Goal: Information Seeking & Learning: Learn about a topic

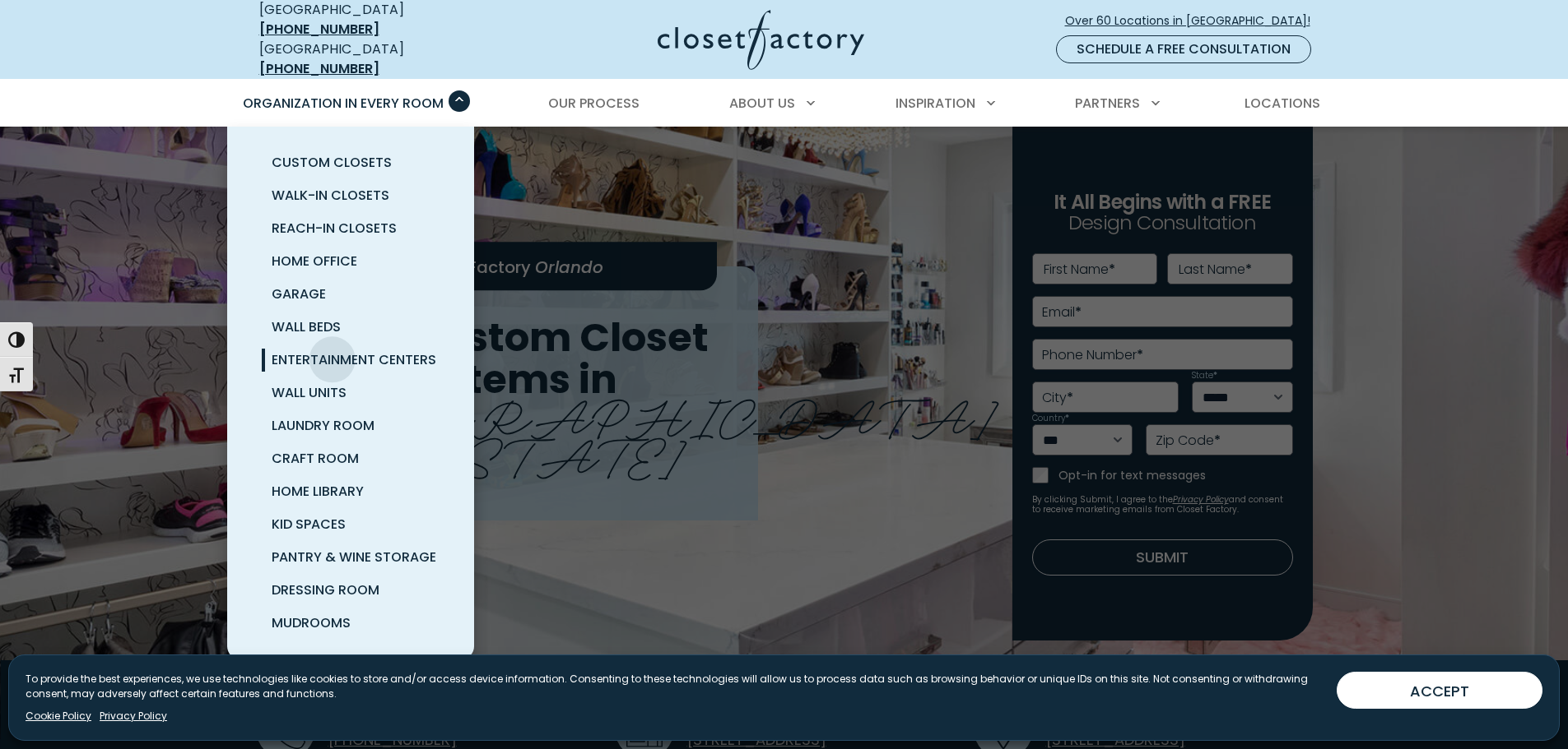
click at [333, 350] on span "Entertainment Centers" at bounding box center [354, 360] width 164 height 19
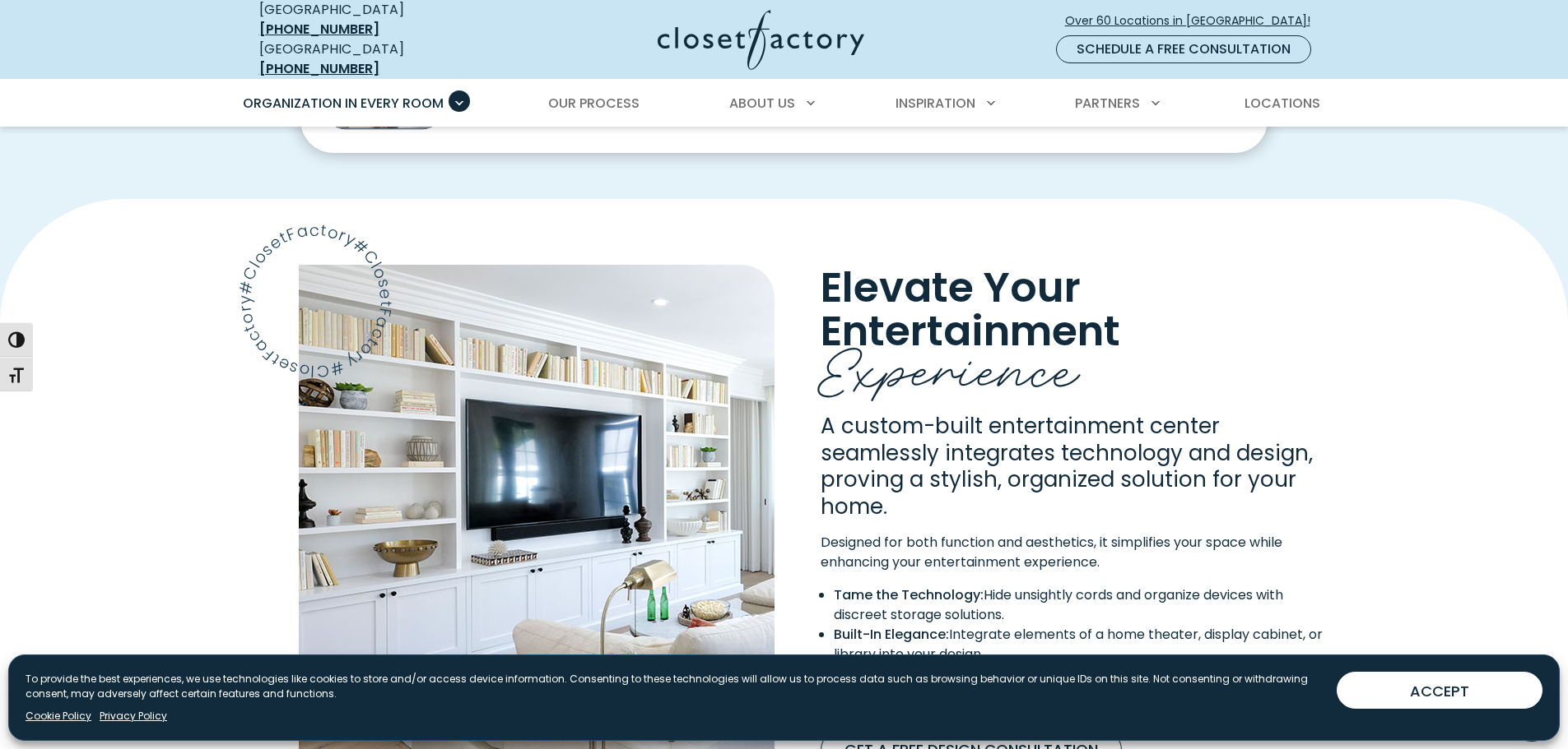
scroll to position [1069, 0]
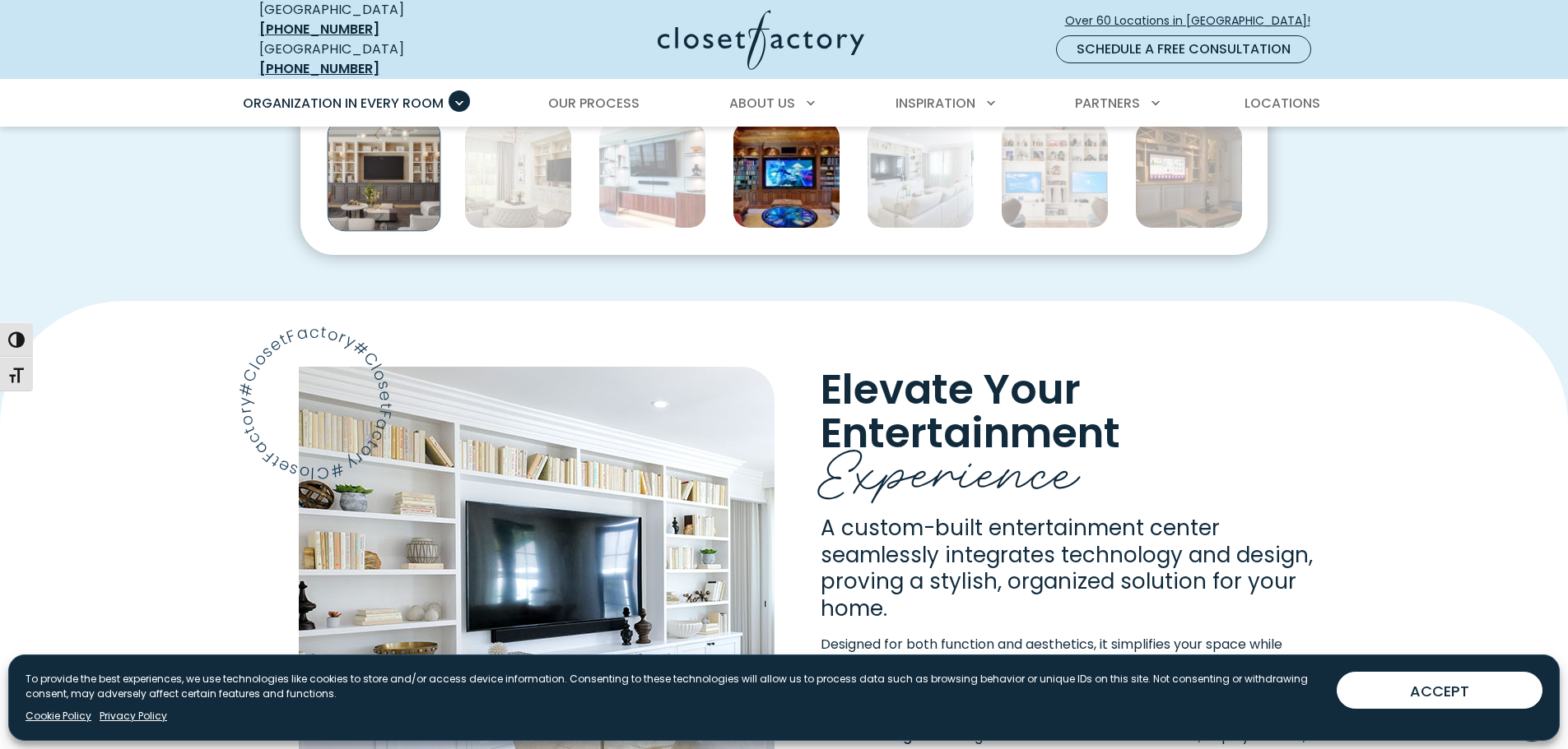
click at [805, 183] on img "Thumbnail Gallery" at bounding box center [786, 174] width 107 height 107
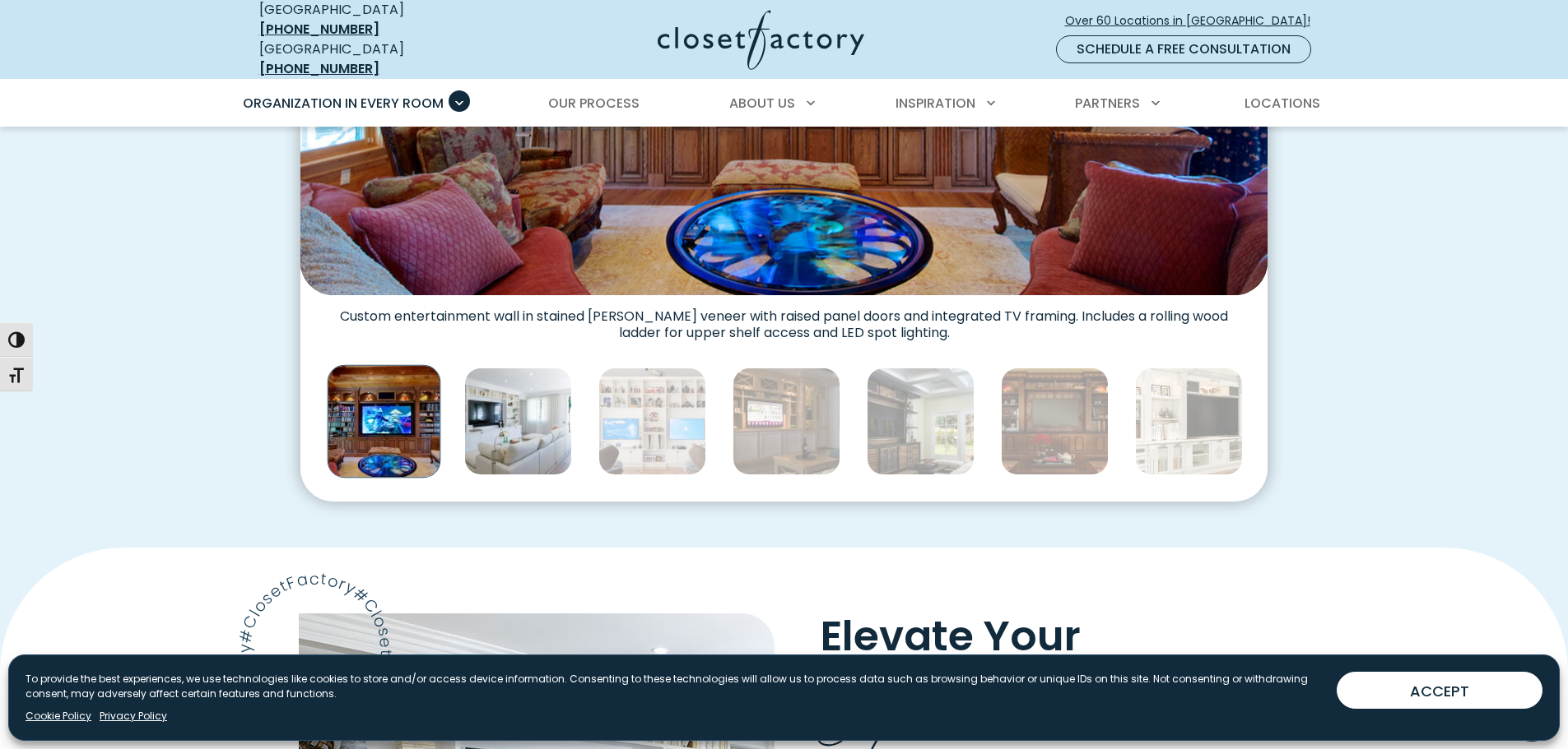
click at [513, 406] on img "Thumbnail Gallery" at bounding box center [517, 421] width 107 height 107
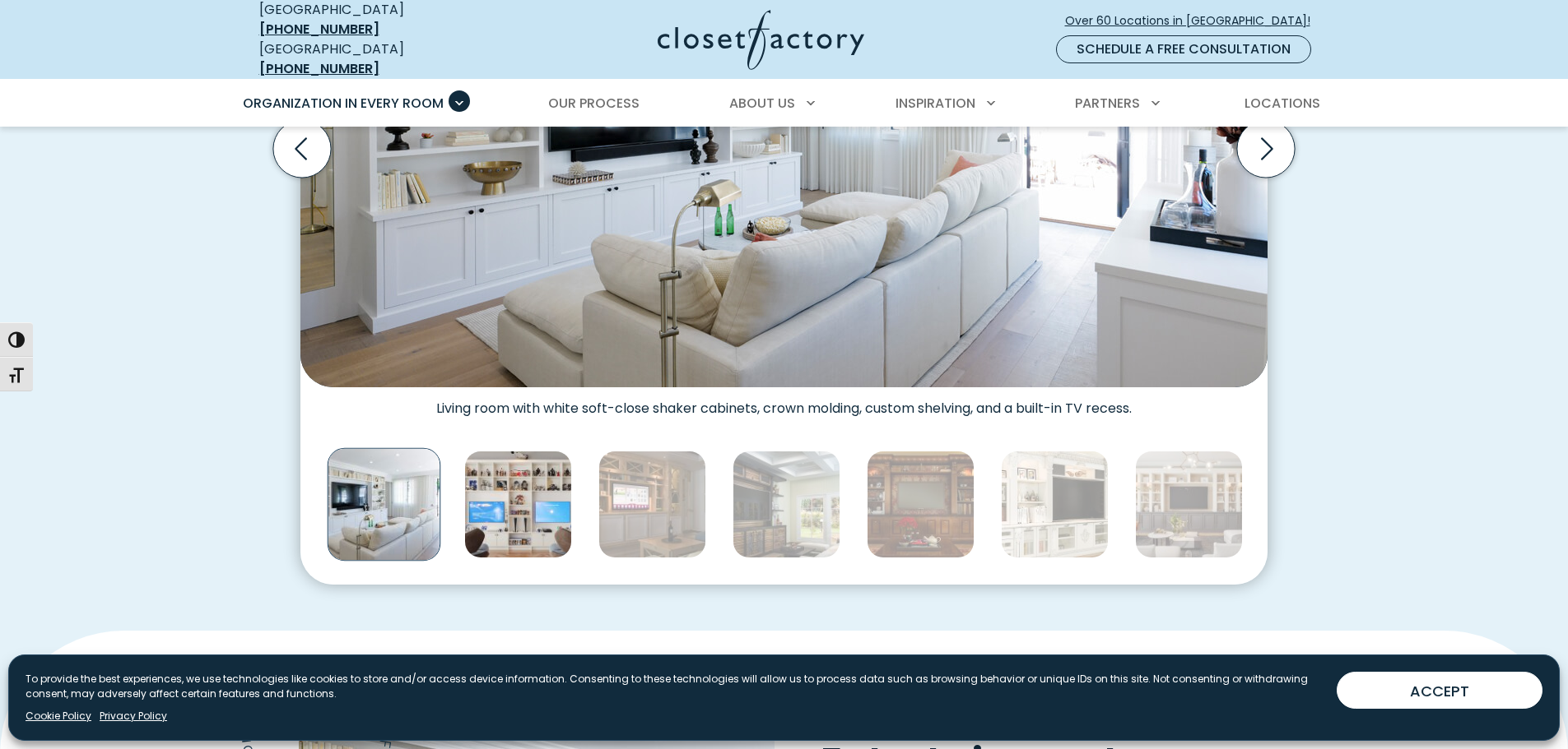
scroll to position [740, 0]
click at [494, 524] on img "Thumbnail Gallery" at bounding box center [517, 503] width 107 height 107
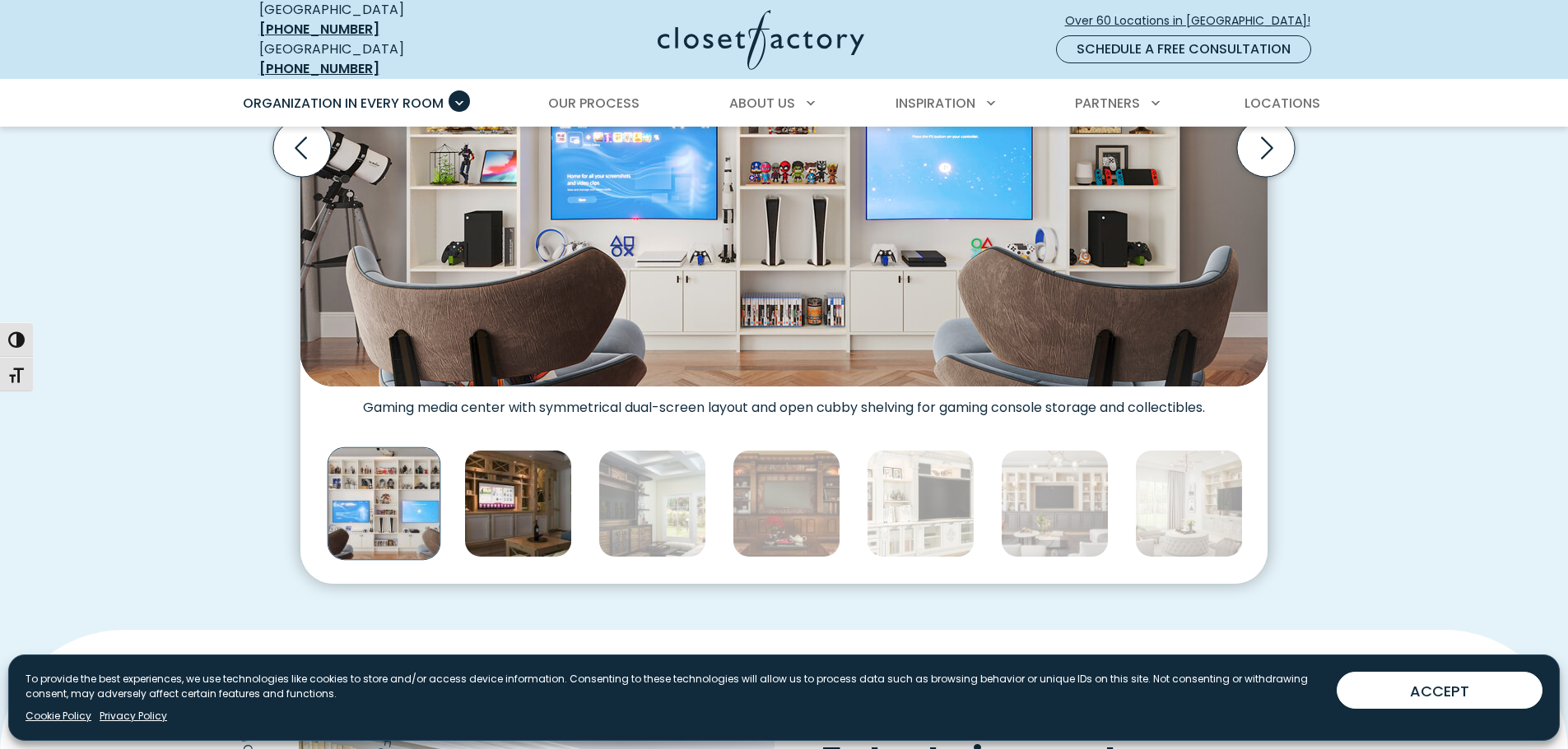
click at [528, 494] on img "Thumbnail Gallery" at bounding box center [517, 503] width 107 height 107
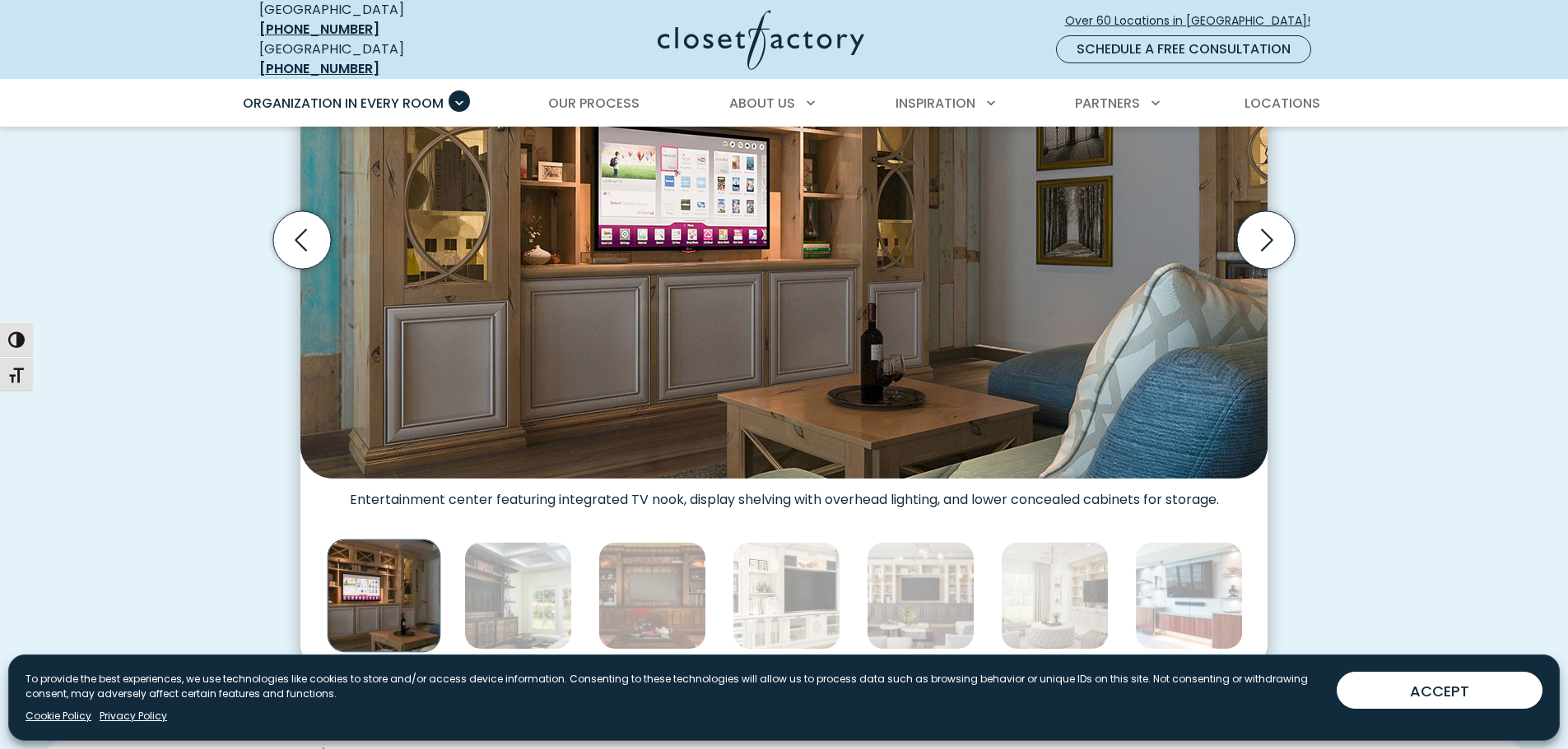
scroll to position [658, 0]
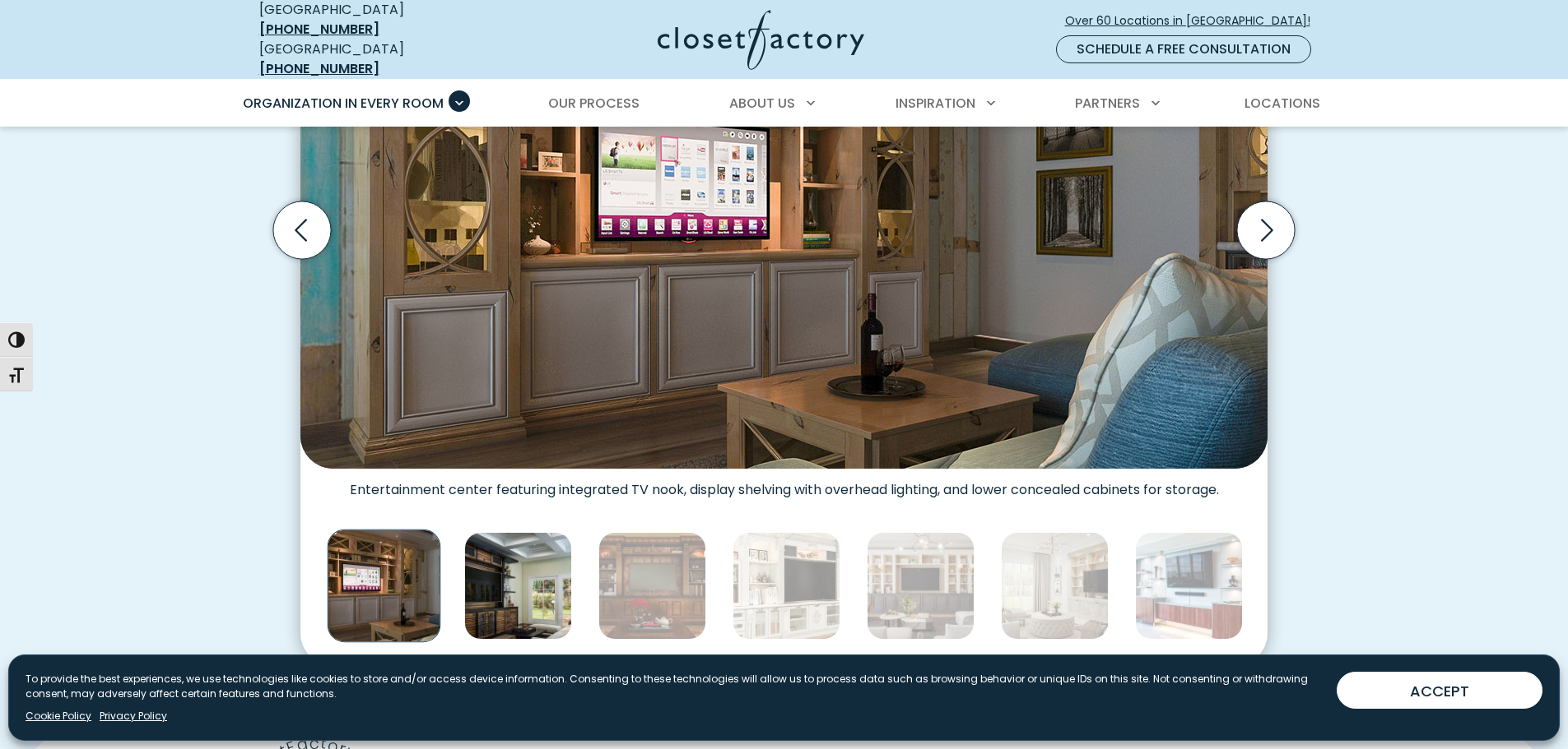
click at [547, 553] on img "Thumbnail Gallery" at bounding box center [517, 586] width 107 height 107
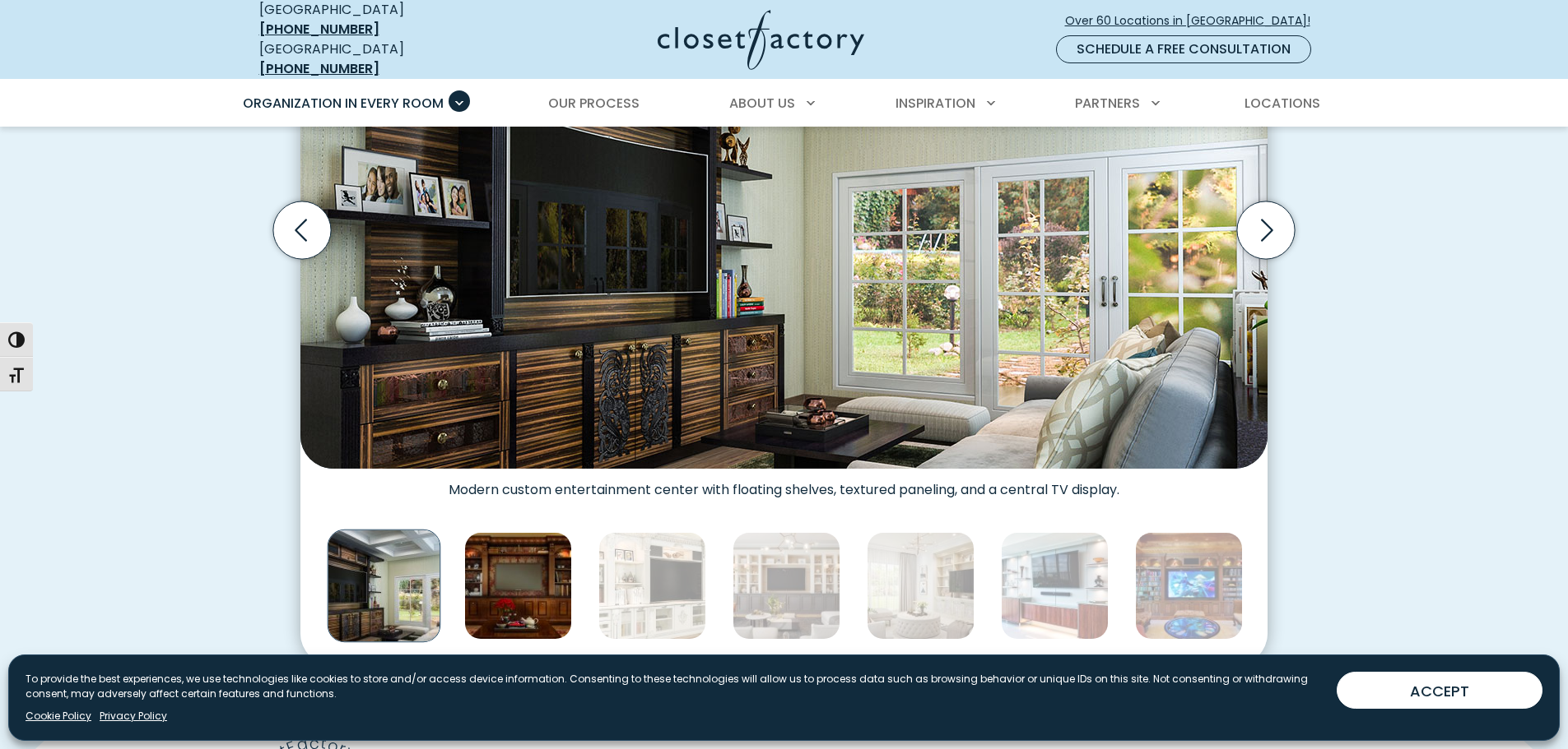
click at [526, 571] on img "Thumbnail Gallery" at bounding box center [517, 586] width 107 height 107
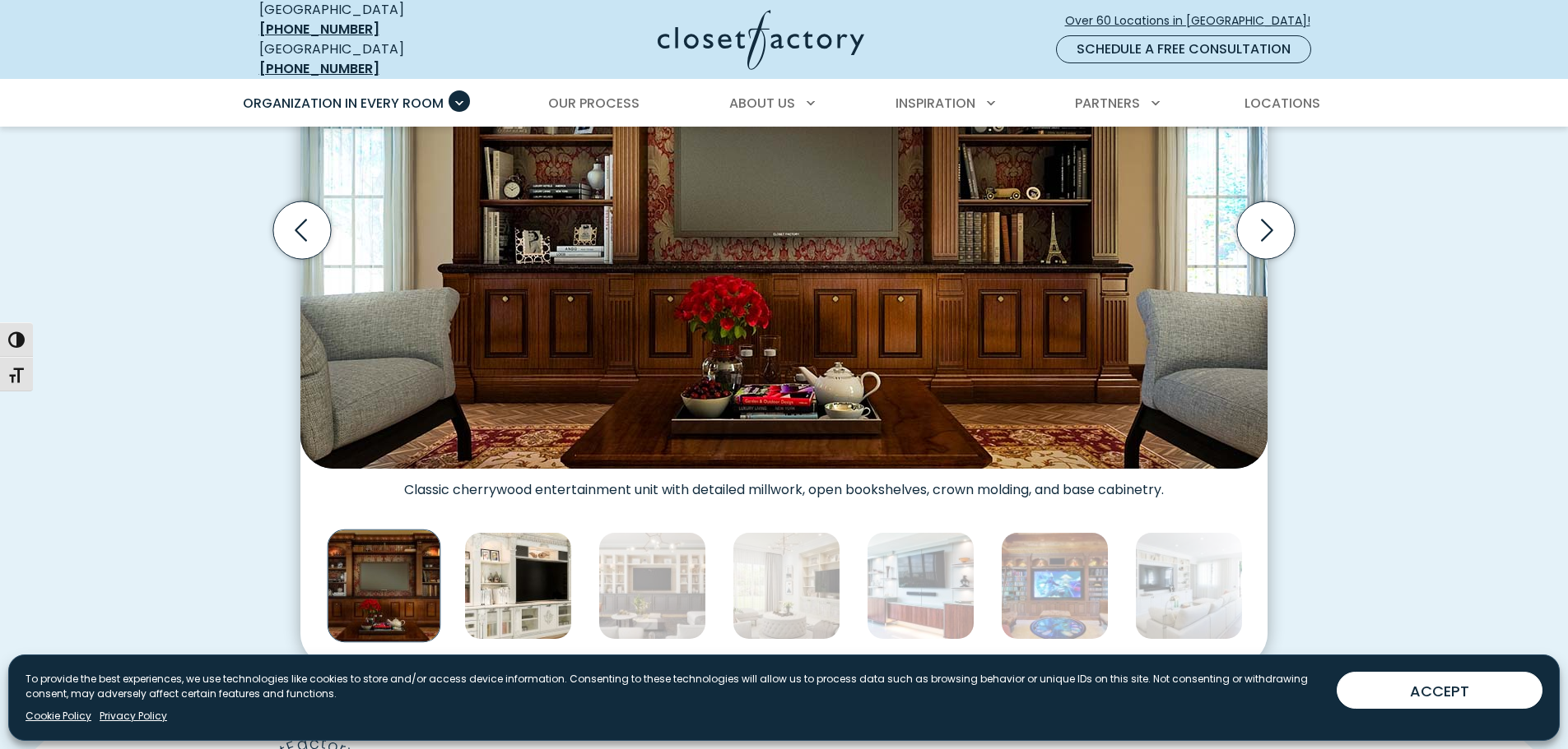
click at [527, 571] on img "Thumbnail Gallery" at bounding box center [517, 586] width 107 height 107
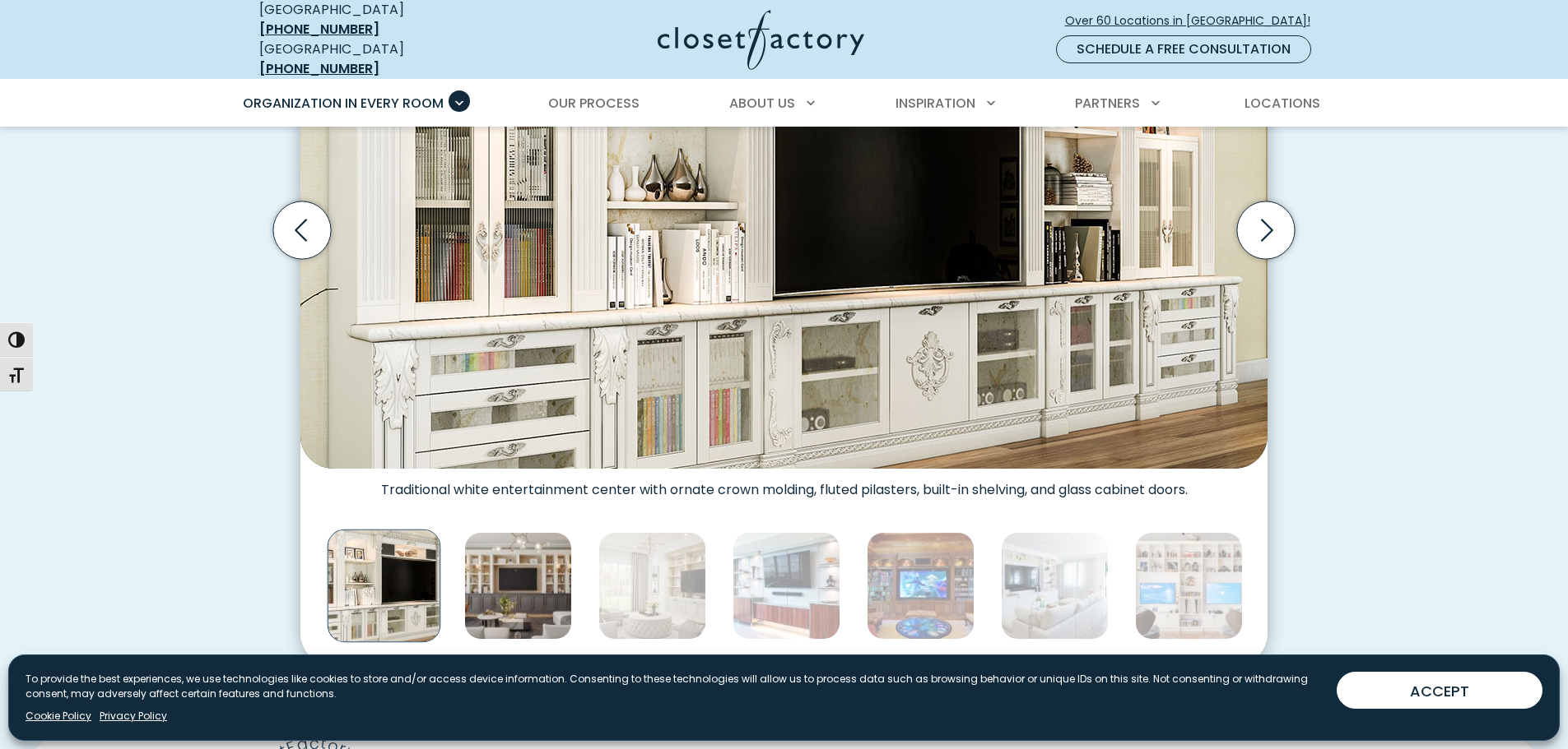
click at [528, 571] on img "Thumbnail Gallery" at bounding box center [517, 586] width 107 height 107
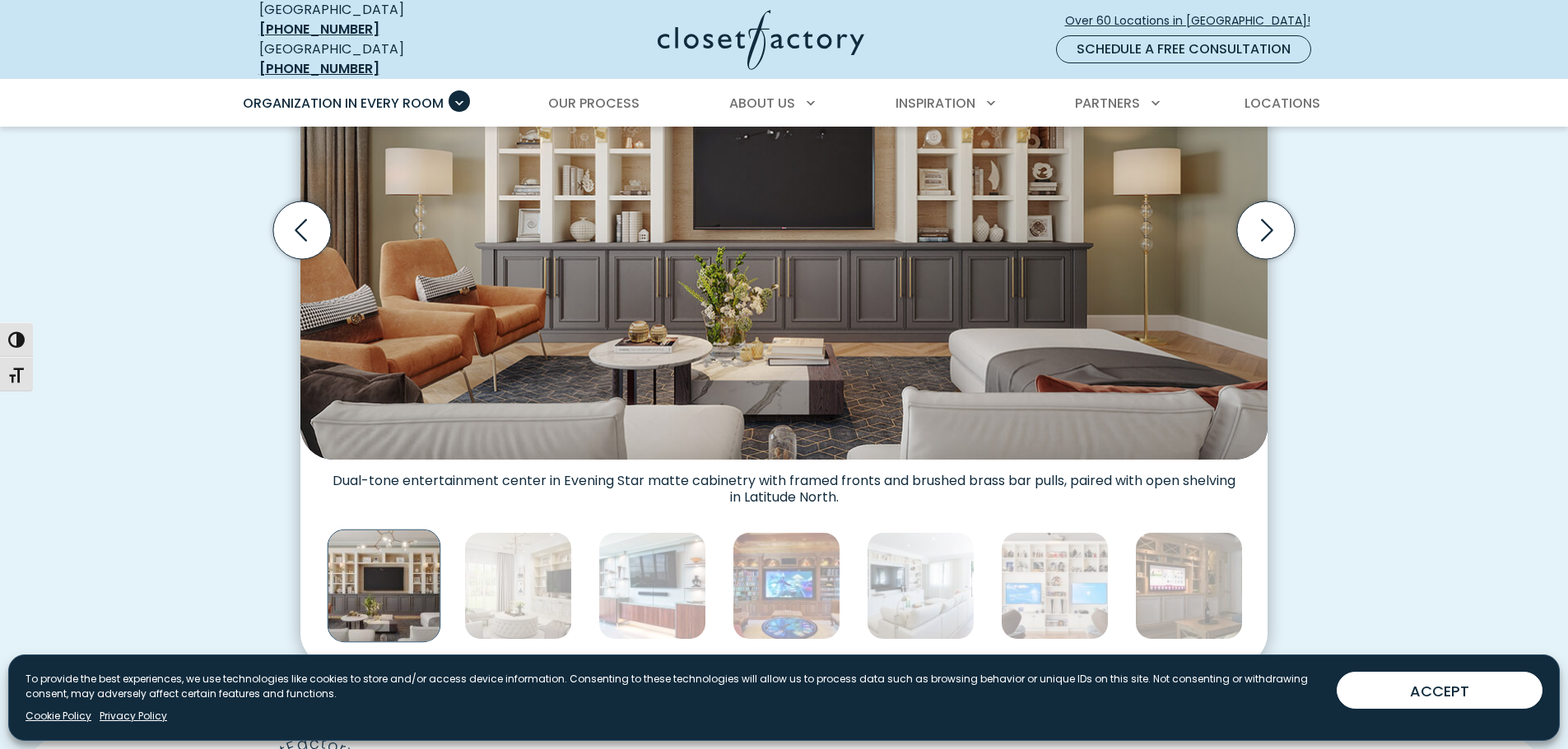
click at [532, 571] on img "Thumbnail Gallery" at bounding box center [517, 586] width 107 height 107
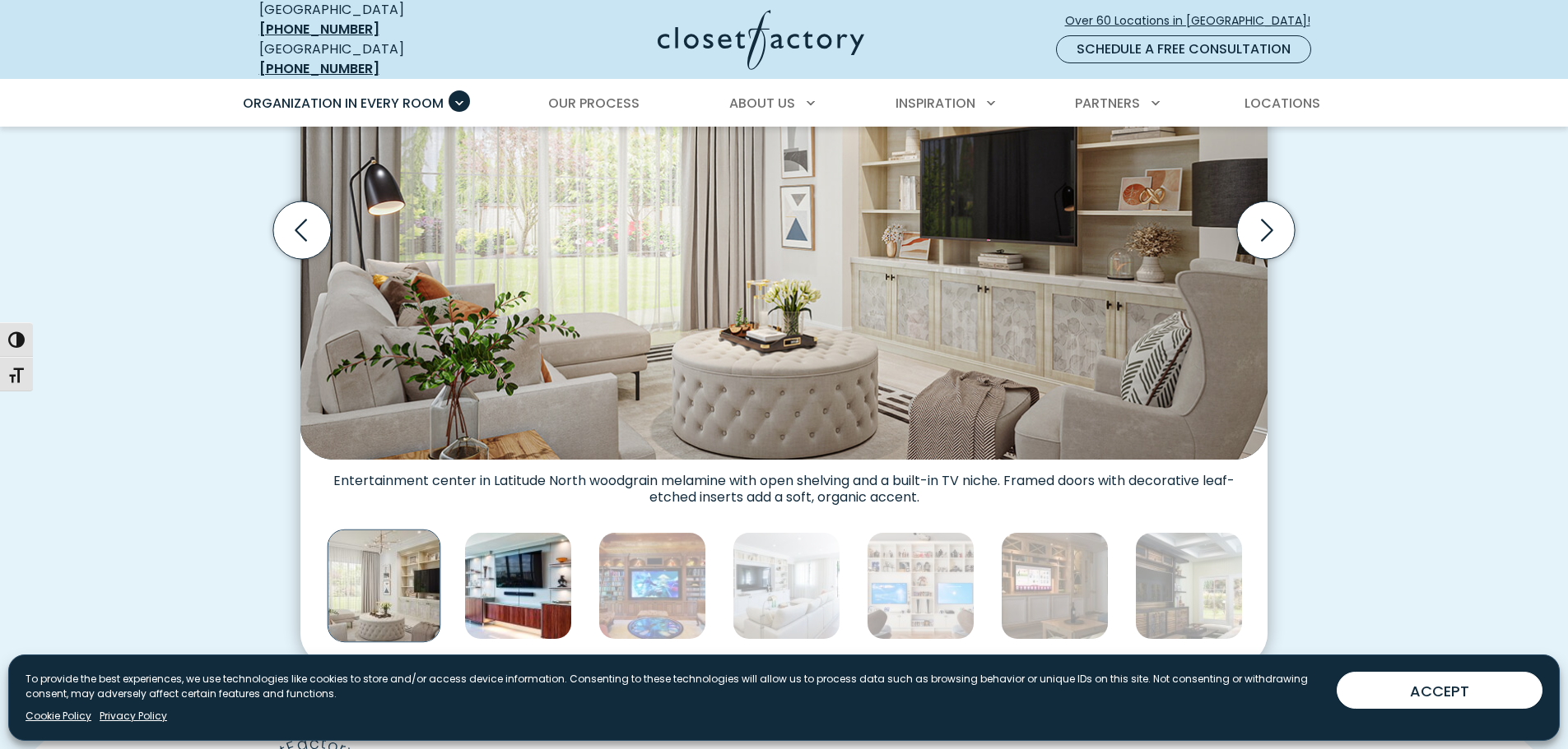
scroll to position [657, 0]
click at [548, 577] on img "Thumbnail Gallery" at bounding box center [517, 587] width 107 height 107
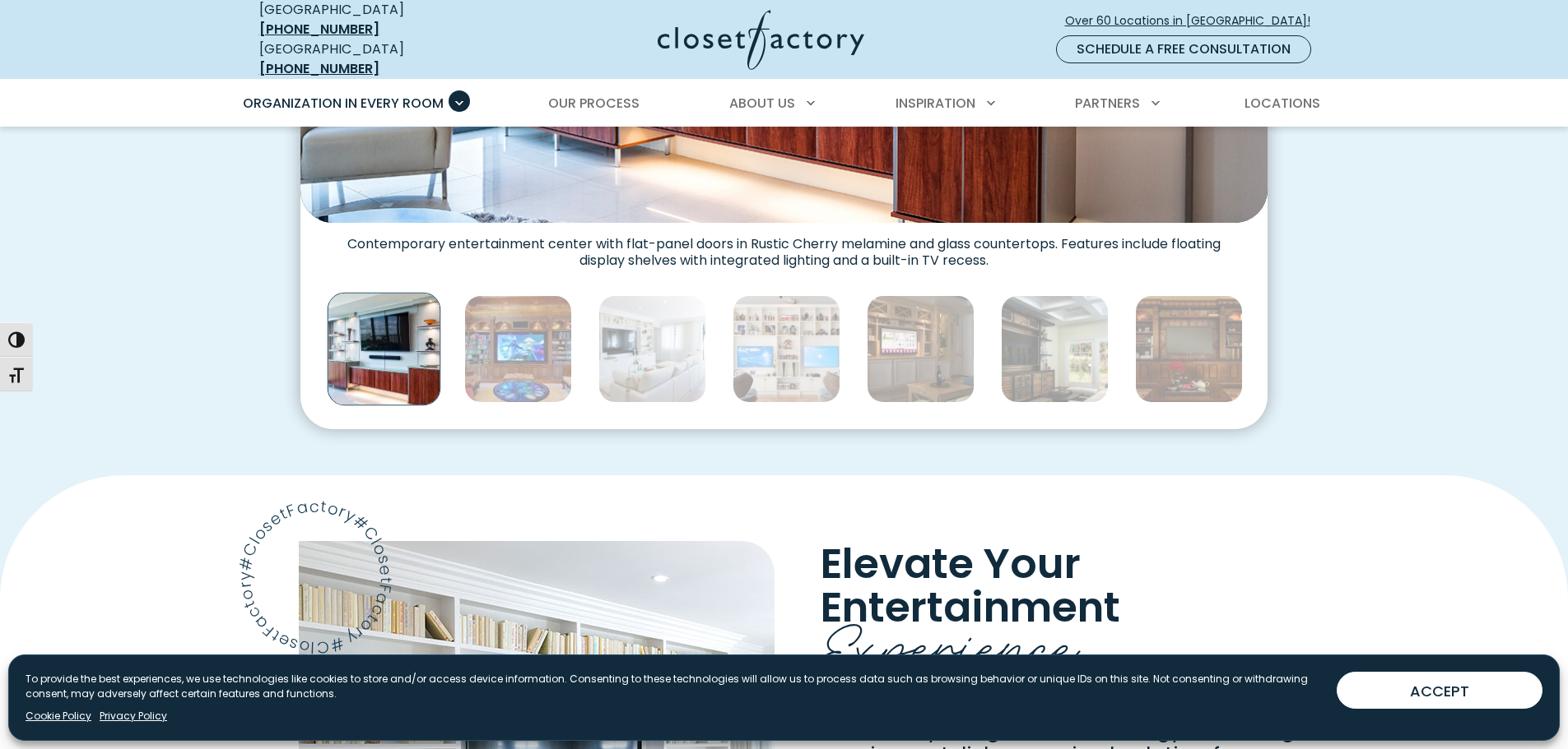
scroll to position [904, 0]
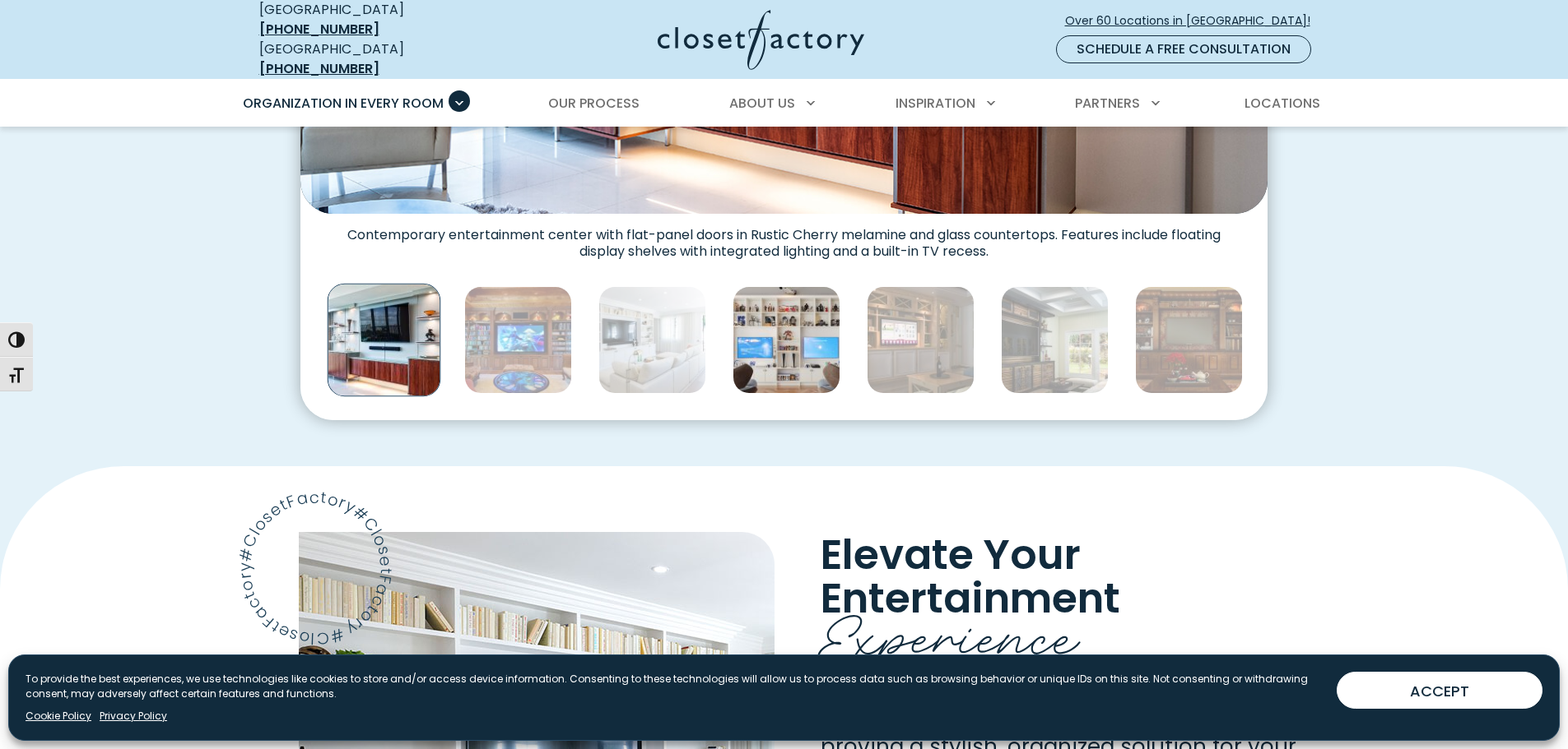
click at [772, 333] on img "Thumbnail Gallery" at bounding box center [786, 340] width 107 height 107
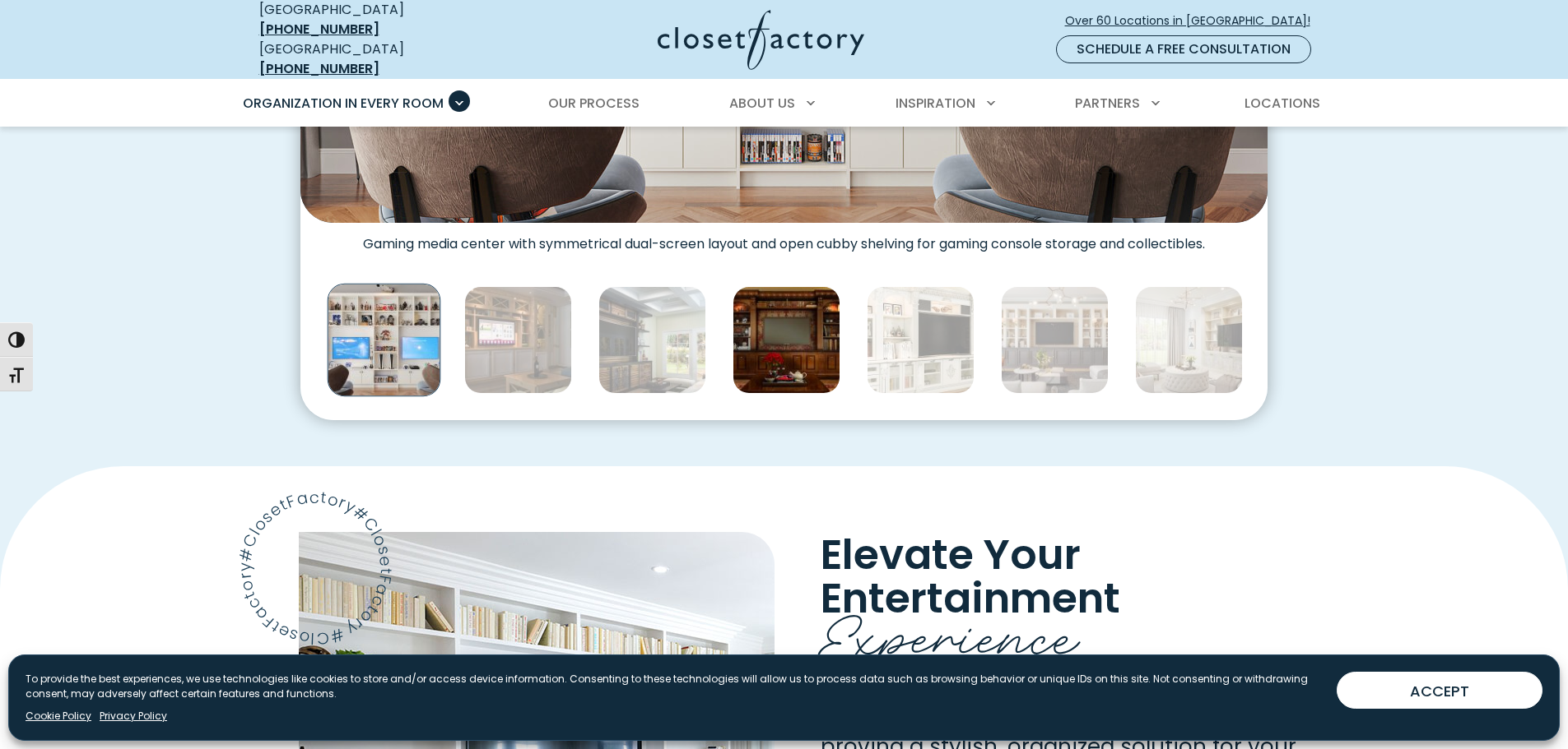
click at [794, 339] on img "Thumbnail Gallery" at bounding box center [786, 340] width 107 height 107
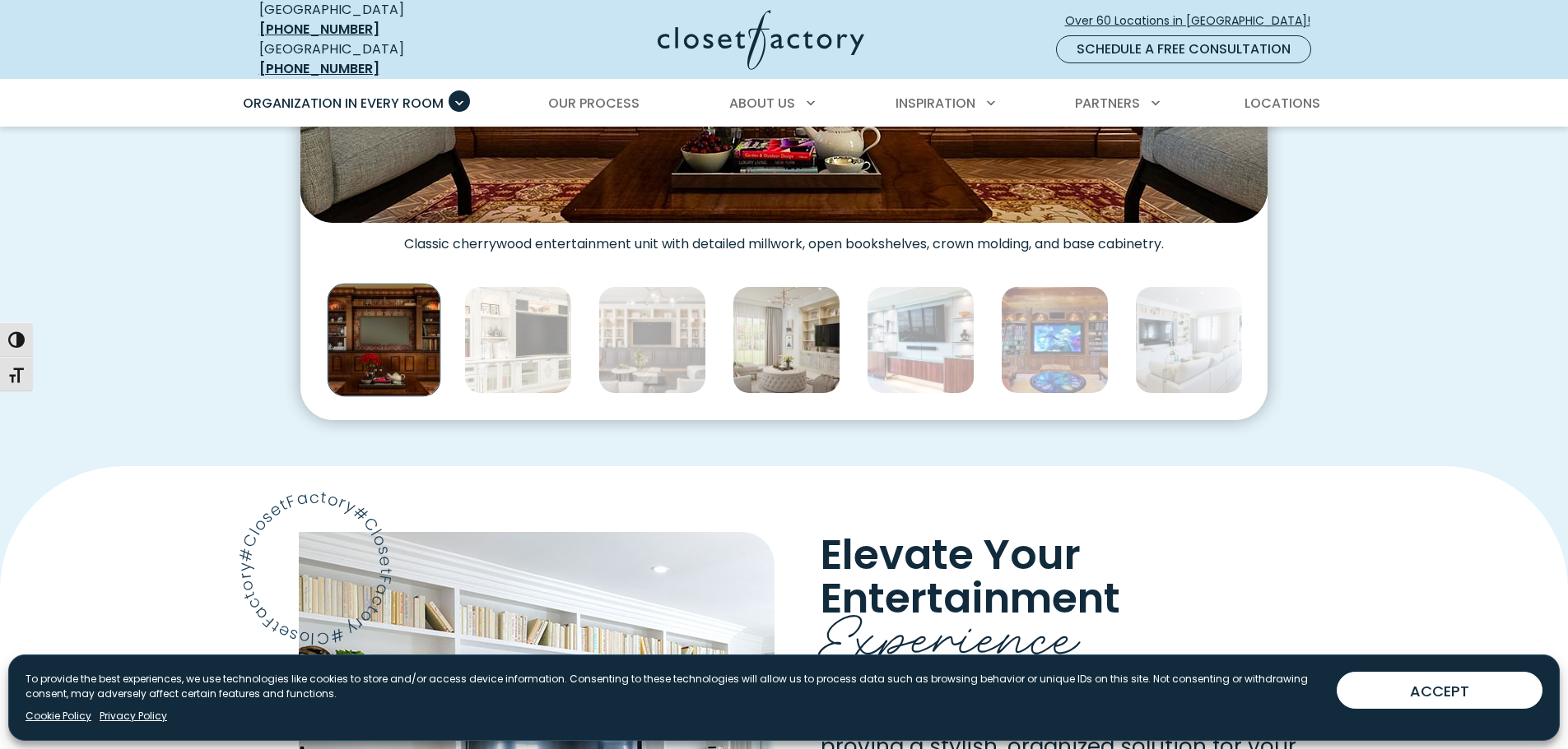
click at [792, 339] on img "Thumbnail Gallery" at bounding box center [786, 340] width 107 height 107
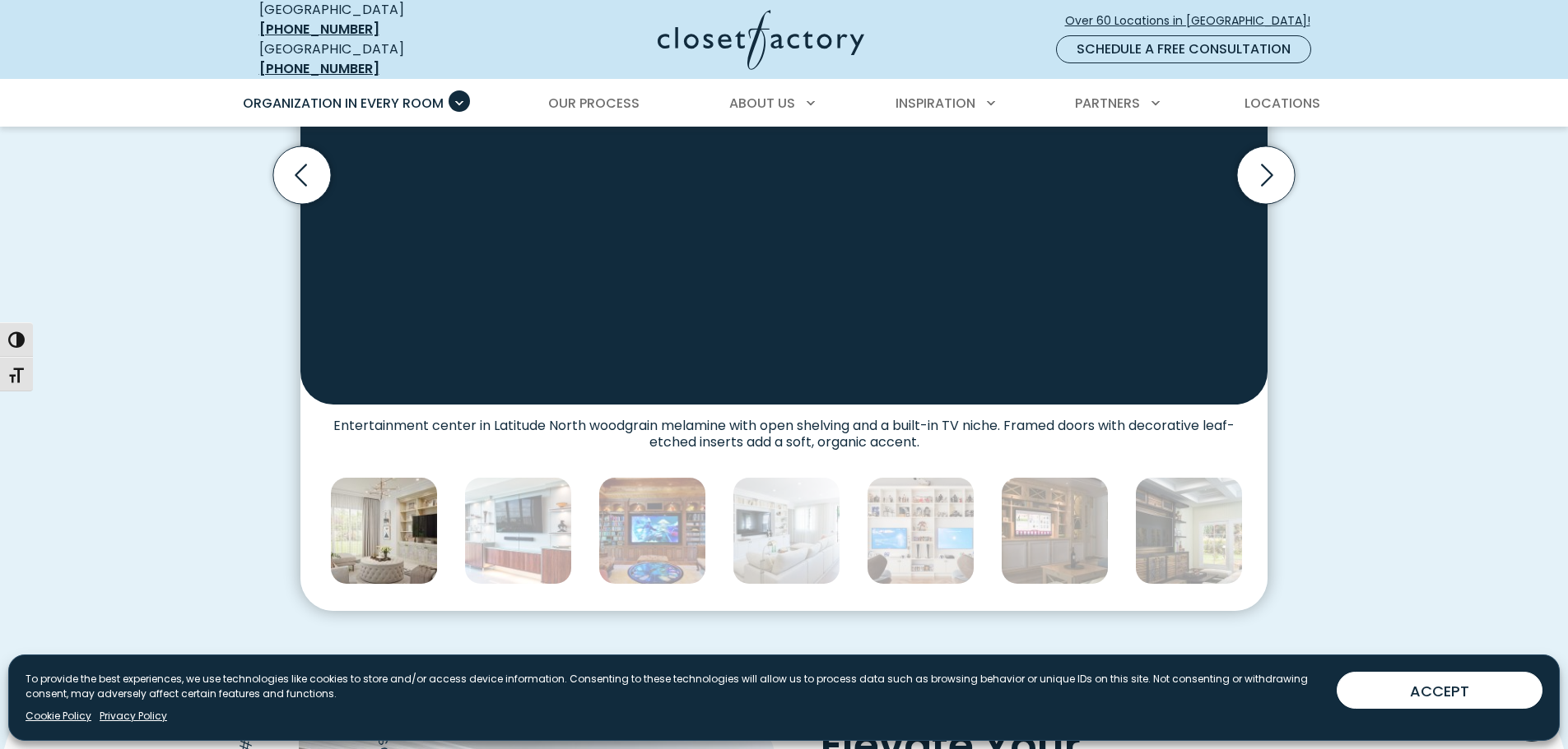
scroll to position [492, 0]
